Goal: Task Accomplishment & Management: Use online tool/utility

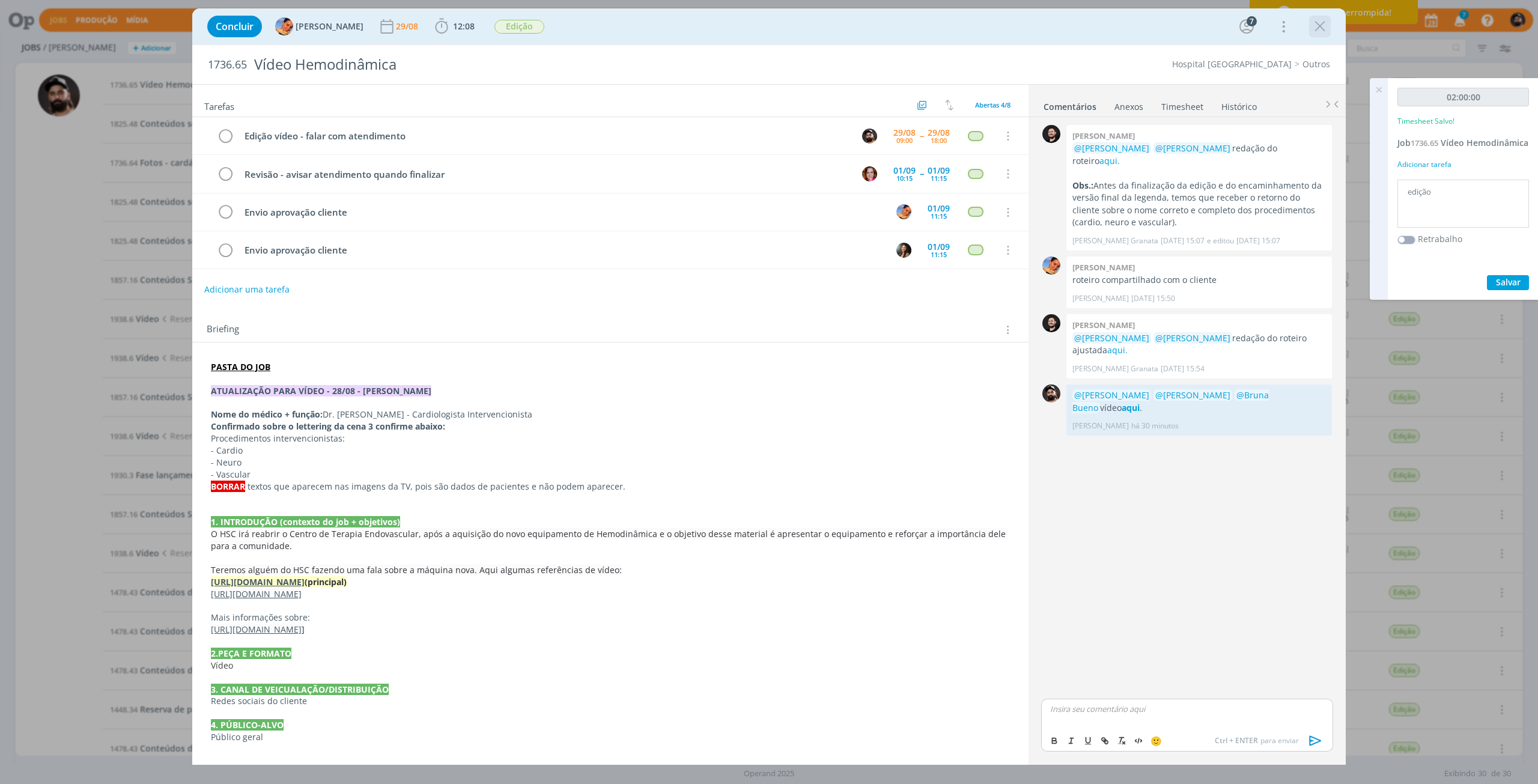
click at [1310, 21] on div "dialog" at bounding box center [1320, 26] width 22 height 22
click at [1320, 29] on icon "dialog" at bounding box center [1320, 26] width 18 height 18
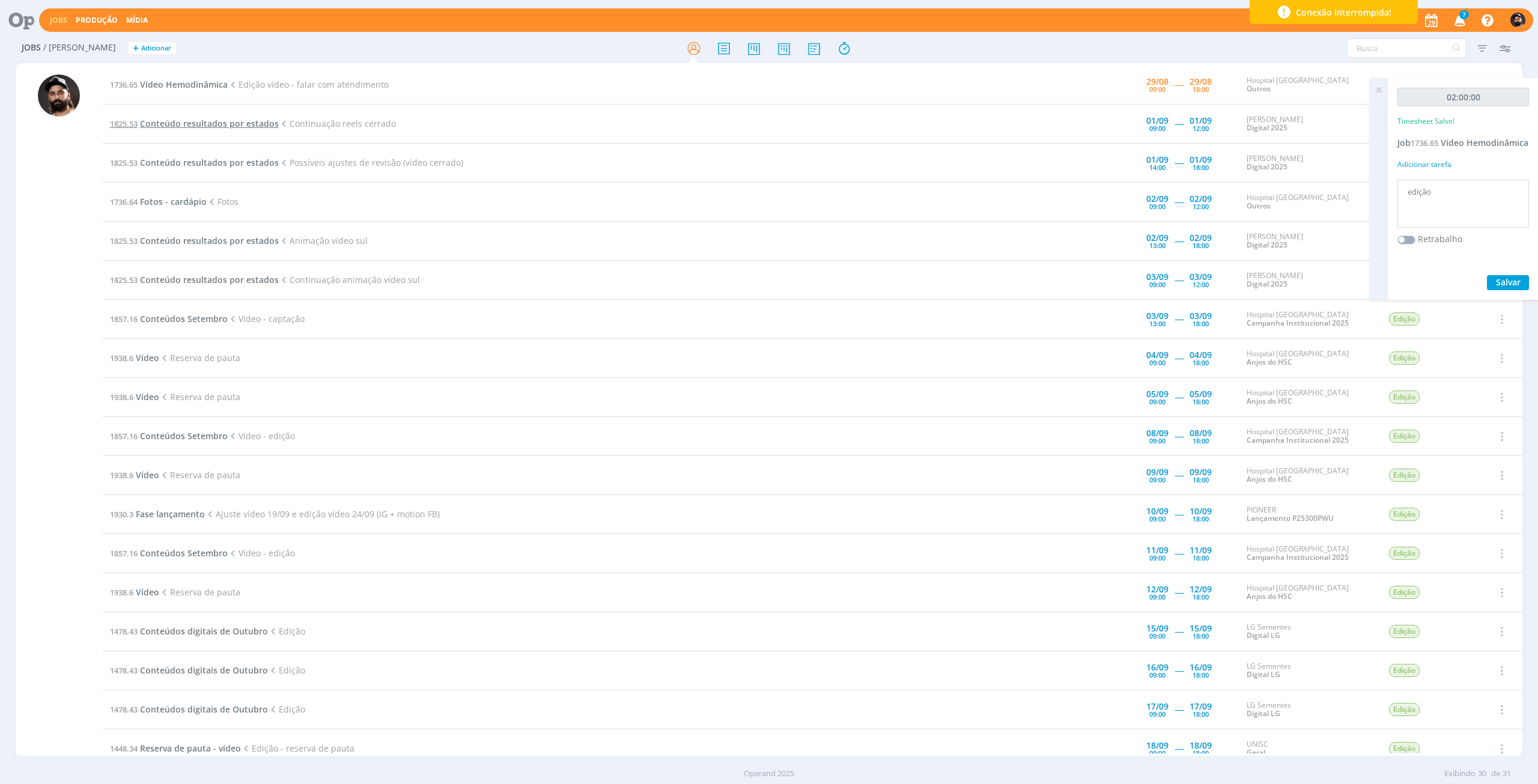
click at [203, 118] on span "Conteúdo resultados por estados" at bounding box center [210, 123] width 139 height 11
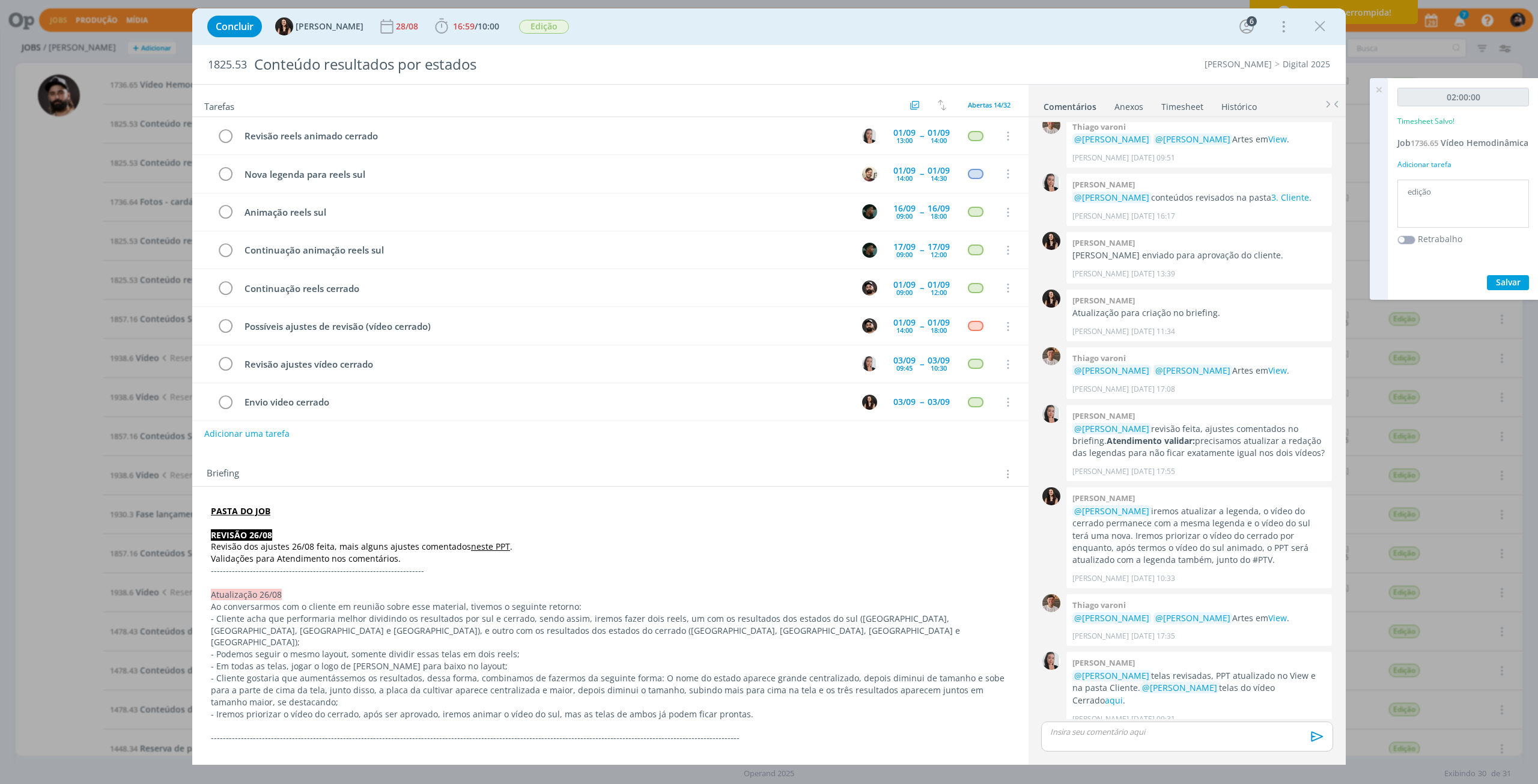
scroll to position [114, 0]
click at [451, 24] on b "16:59 / 10:00" at bounding box center [476, 26] width 51 height 8
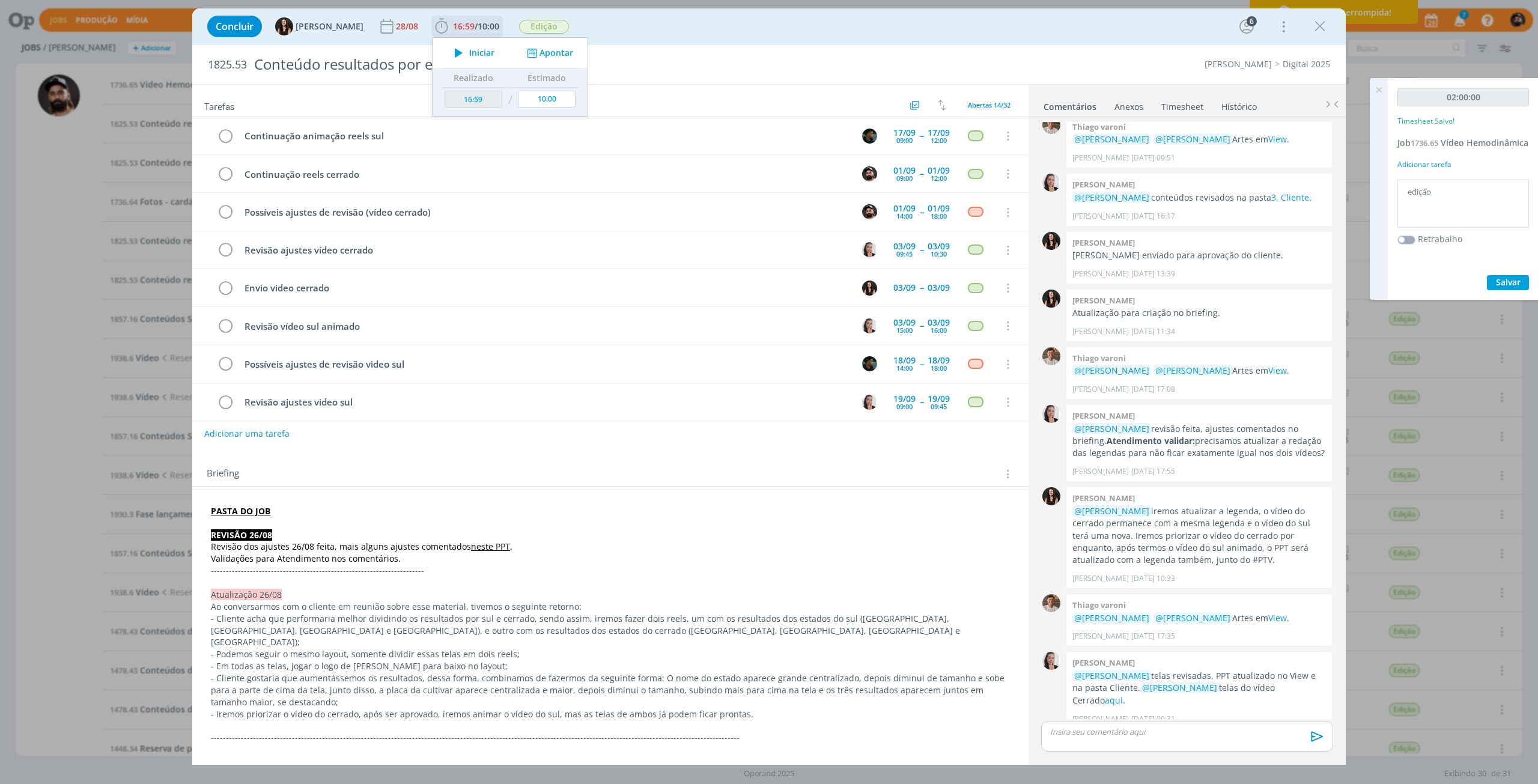
click at [448, 53] on icon "dialog" at bounding box center [459, 53] width 21 height 16
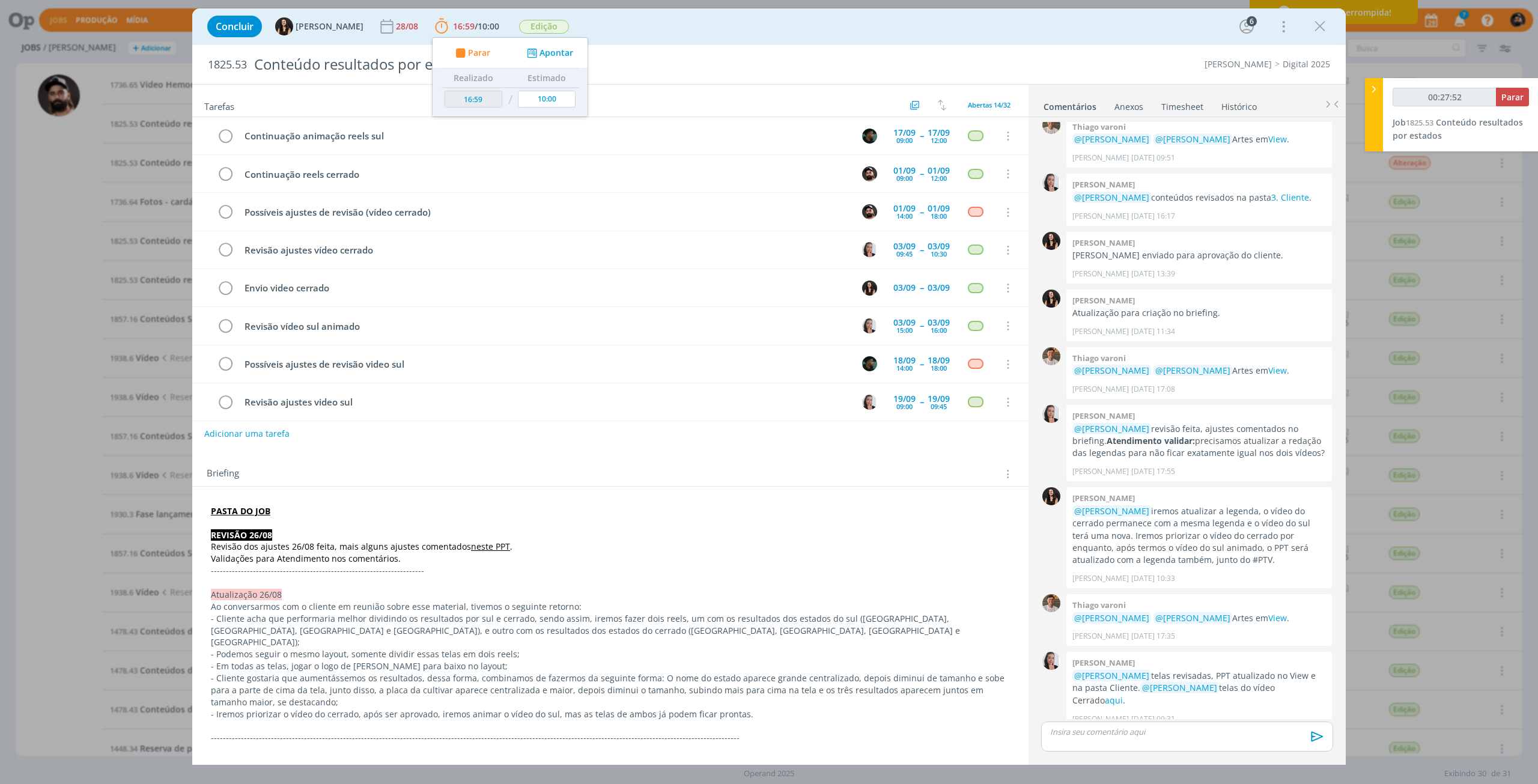
type input "00:28:52"
